Goal: Use online tool/utility: Utilize a website feature to perform a specific function

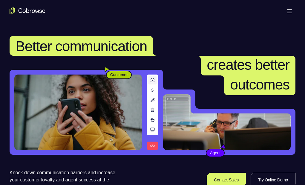
click at [279, 172] on link "Try Online Demo" at bounding box center [238, 179] width 109 height 14
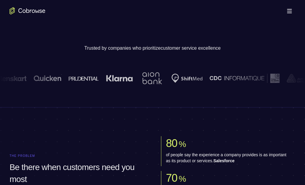
click at [274, 172] on link "Try Online Demo" at bounding box center [238, 179] width 109 height 14
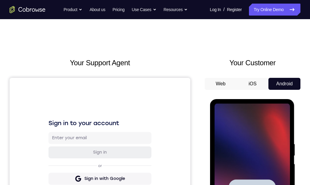
click at [256, 184] on span "Tap to Start" at bounding box center [251, 187] width 30 height 6
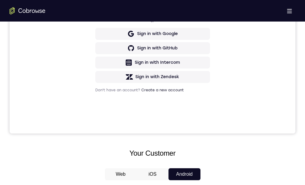
scroll to position [120, 0]
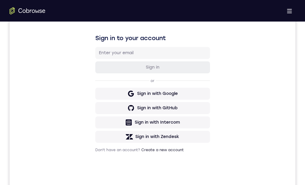
drag, startPoint x: 151, startPoint y: 352, endPoint x: 401, endPoint y: 344, distance: 249.4
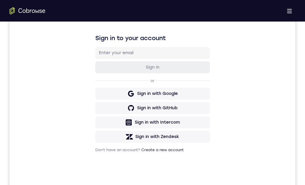
drag, startPoint x: 172, startPoint y: 362, endPoint x: 167, endPoint y: 325, distance: 37.6
drag, startPoint x: 184, startPoint y: 314, endPoint x: 401, endPoint y: 307, distance: 217.1
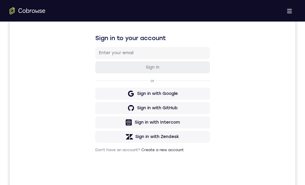
drag, startPoint x: 161, startPoint y: 384, endPoint x: 164, endPoint y: 337, distance: 47.6
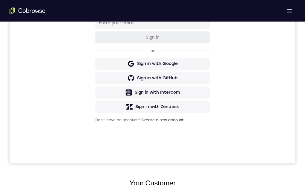
drag, startPoint x: 176, startPoint y: 339, endPoint x: 175, endPoint y: 321, distance: 18.3
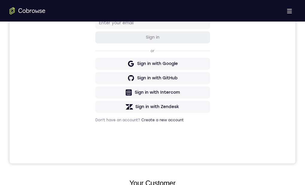
drag, startPoint x: 164, startPoint y: 322, endPoint x: 162, endPoint y: 337, distance: 14.2
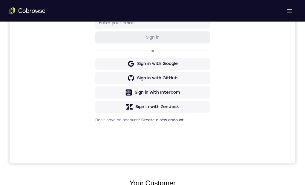
drag, startPoint x: 159, startPoint y: 305, endPoint x: 159, endPoint y: 274, distance: 31.1
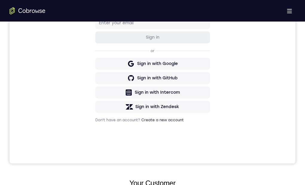
scroll to position [90, 0]
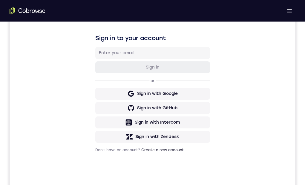
drag, startPoint x: 156, startPoint y: 378, endPoint x: 146, endPoint y: 292, distance: 86.1
drag, startPoint x: 157, startPoint y: 333, endPoint x: 153, endPoint y: 303, distance: 29.5
